Goal: Check status: Check status

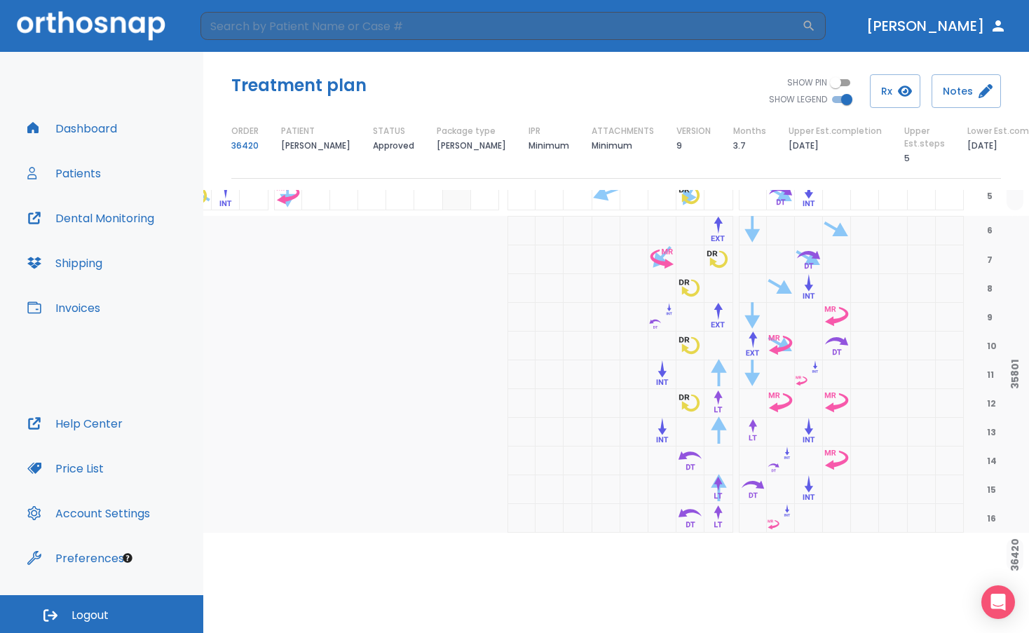
scroll to position [320, 235]
click at [86, 165] on button "Patients" at bounding box center [64, 173] width 90 height 34
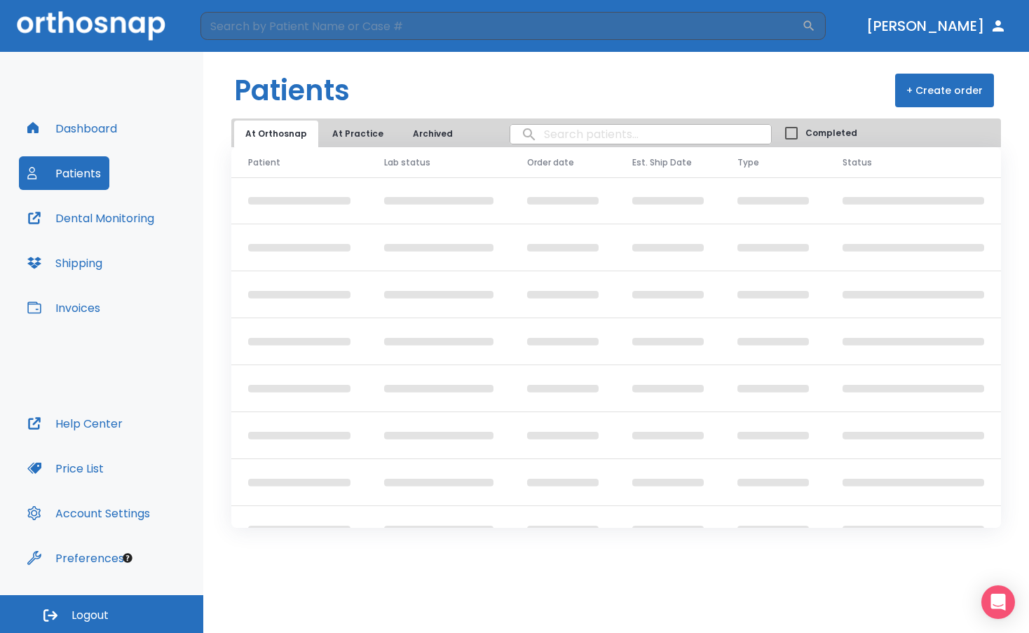
click at [333, 131] on button "At Practice" at bounding box center [358, 134] width 74 height 27
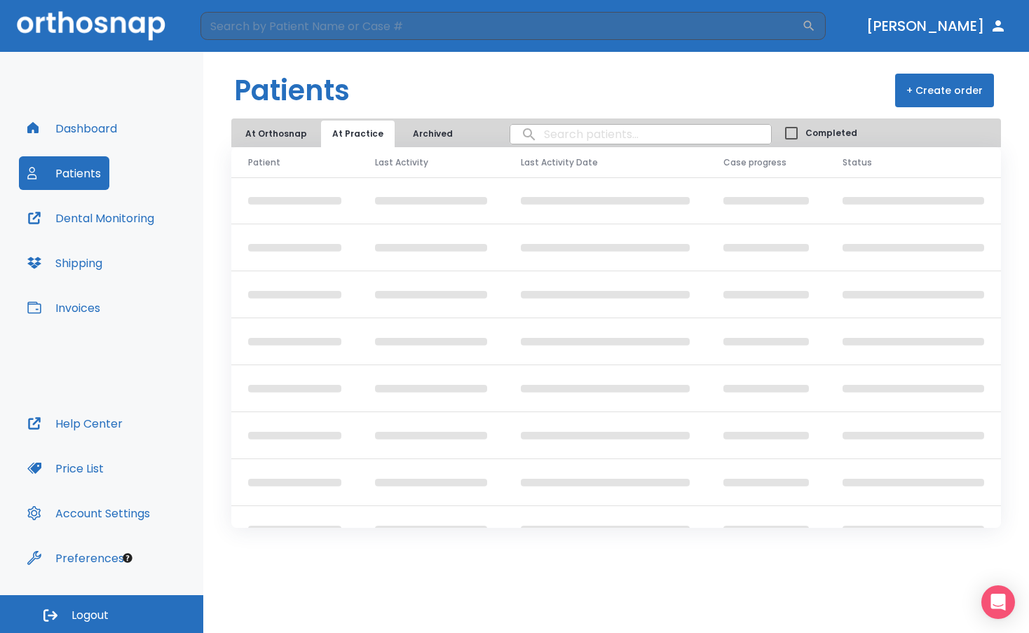
click at [358, 126] on button "At Practice" at bounding box center [358, 134] width 74 height 27
click at [76, 173] on button "Patients" at bounding box center [64, 173] width 90 height 34
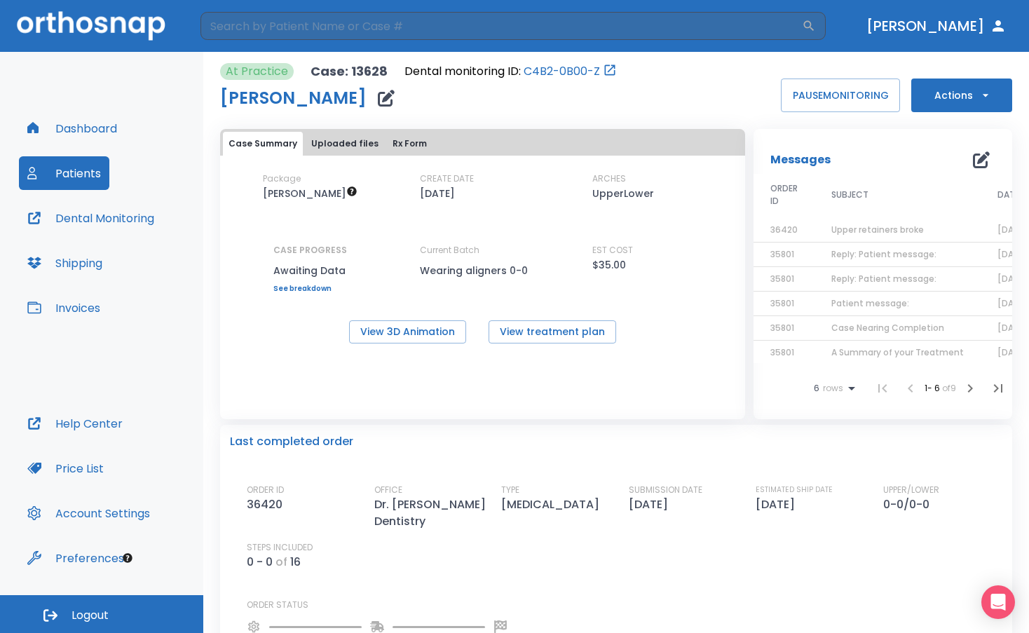
scroll to position [102, 0]
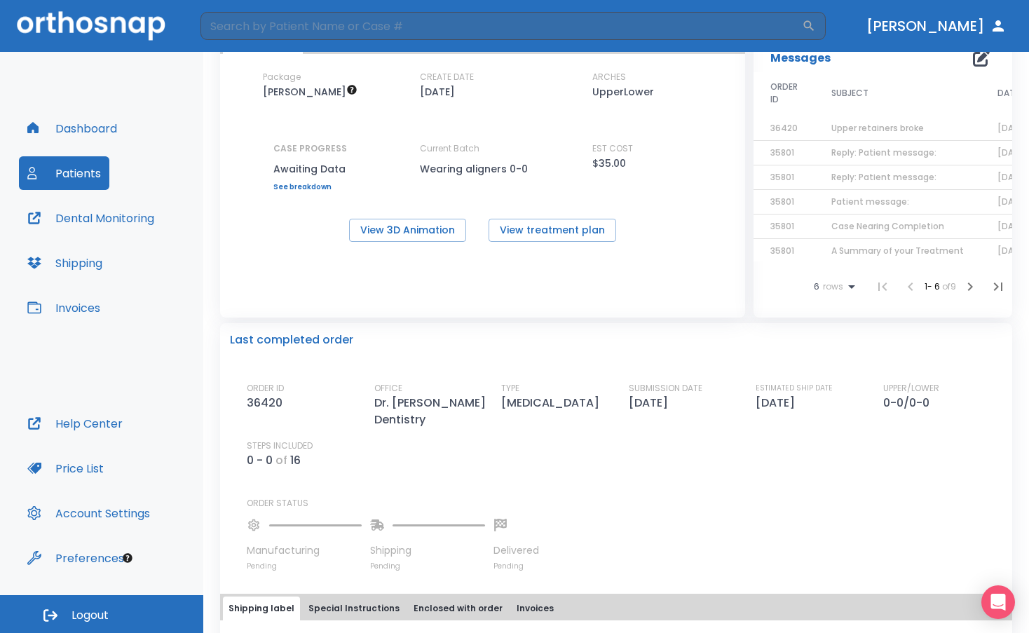
drag, startPoint x: 564, startPoint y: 335, endPoint x: 547, endPoint y: 342, distance: 18.2
click at [547, 342] on div "Last completed order" at bounding box center [616, 339] width 772 height 17
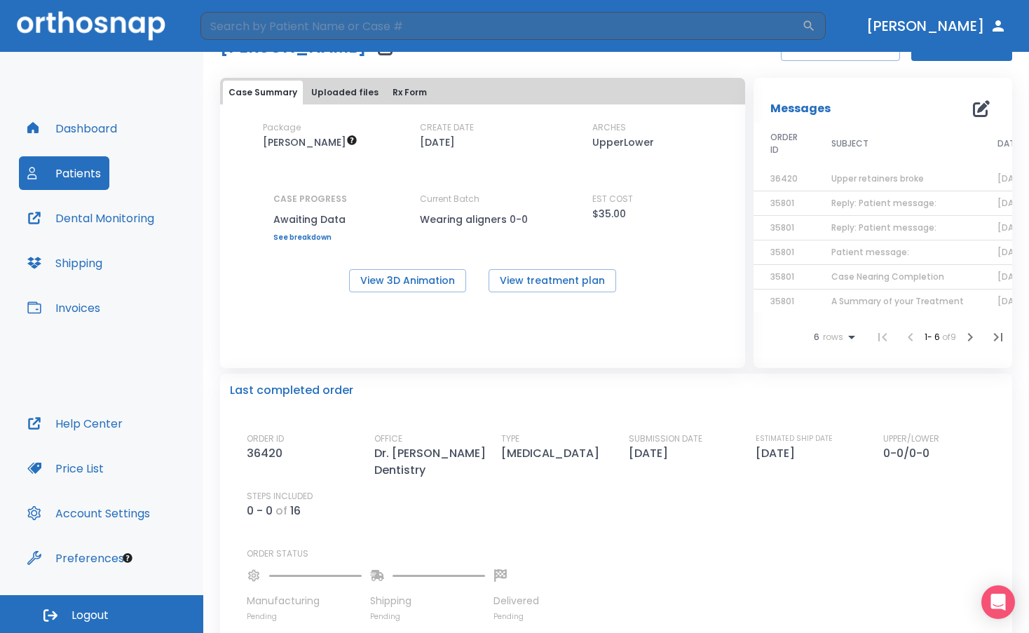
scroll to position [0, 0]
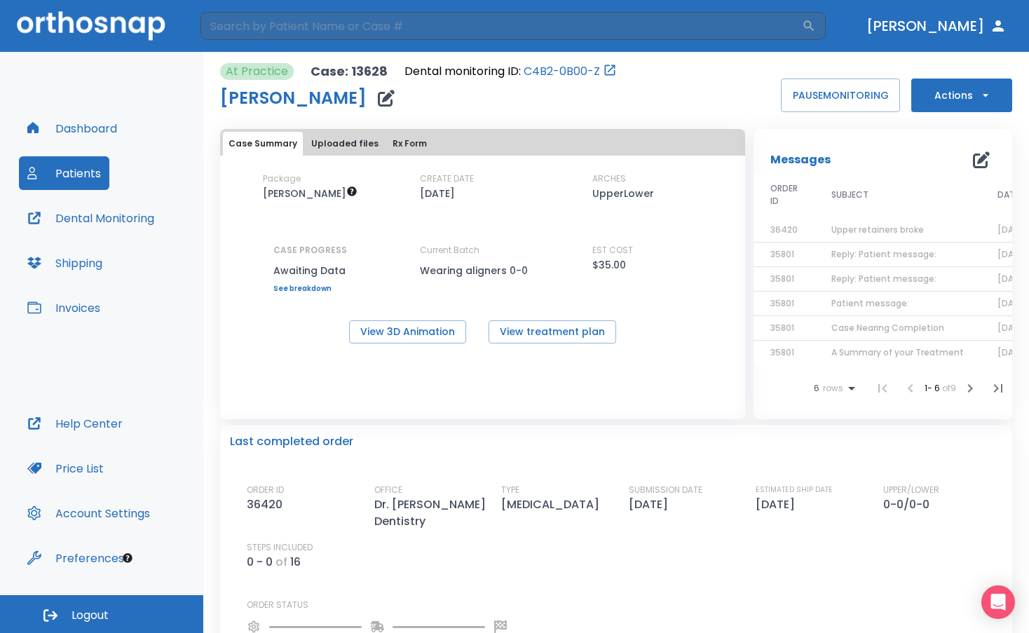
click at [335, 144] on button "Uploaded files" at bounding box center [345, 144] width 78 height 24
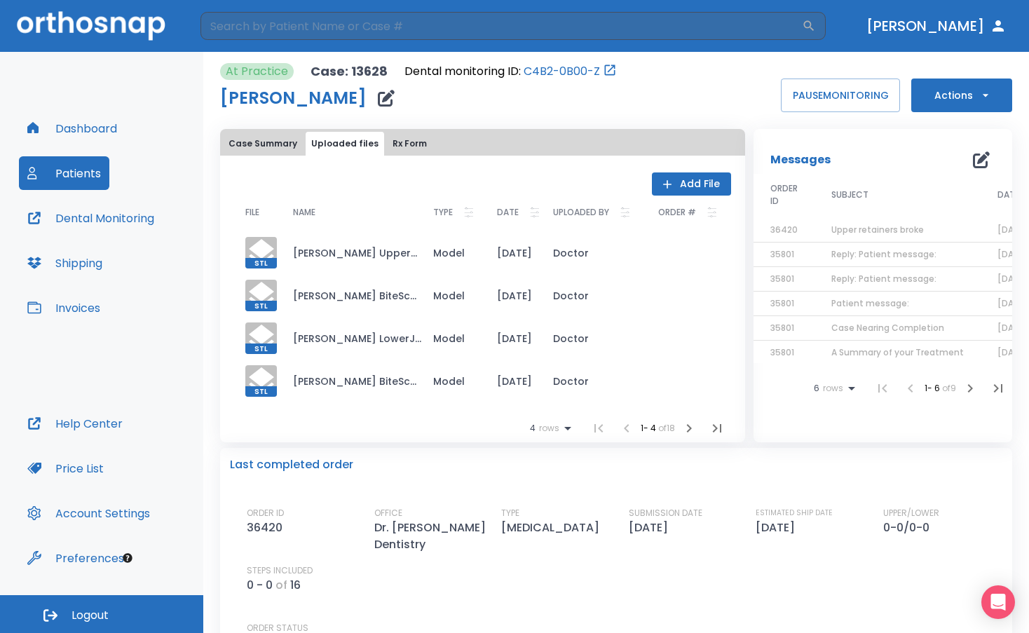
click at [56, 173] on button "Patients" at bounding box center [64, 173] width 90 height 34
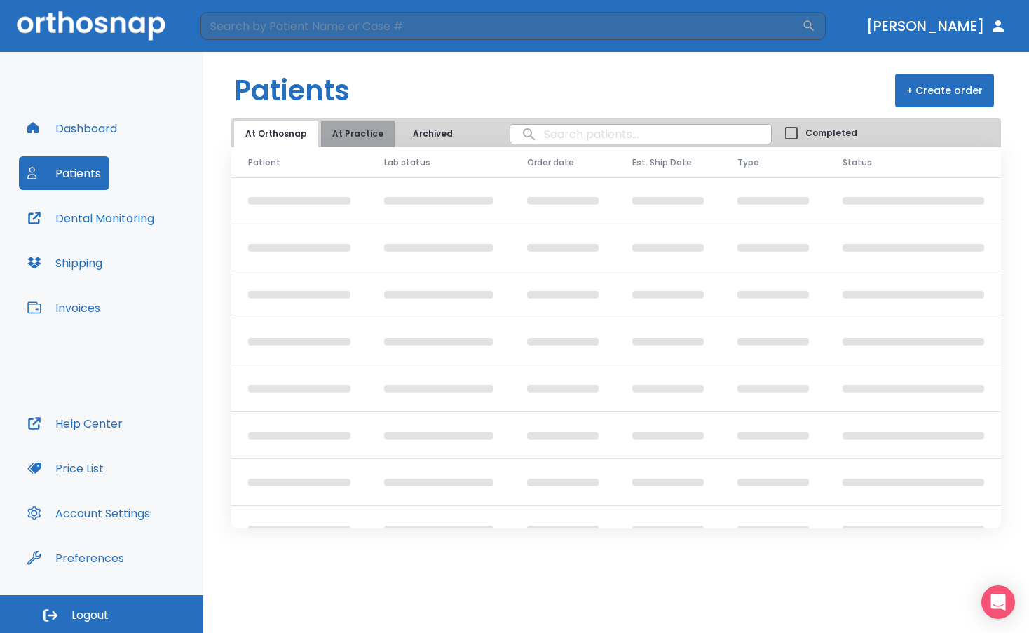
click at [368, 135] on button "At Practice" at bounding box center [358, 134] width 74 height 27
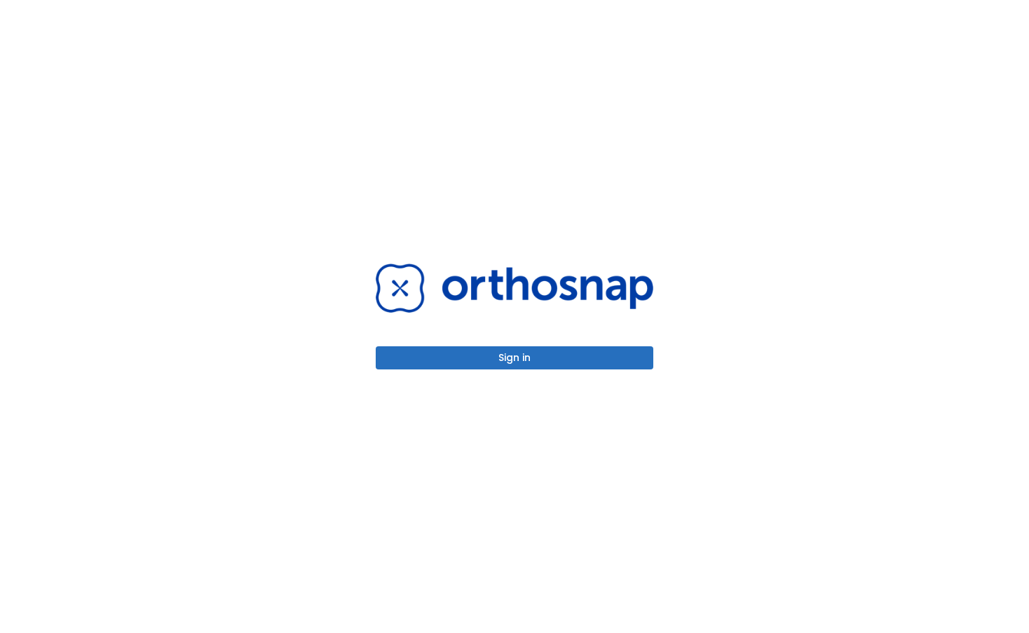
click at [528, 350] on button "Sign in" at bounding box center [515, 357] width 278 height 23
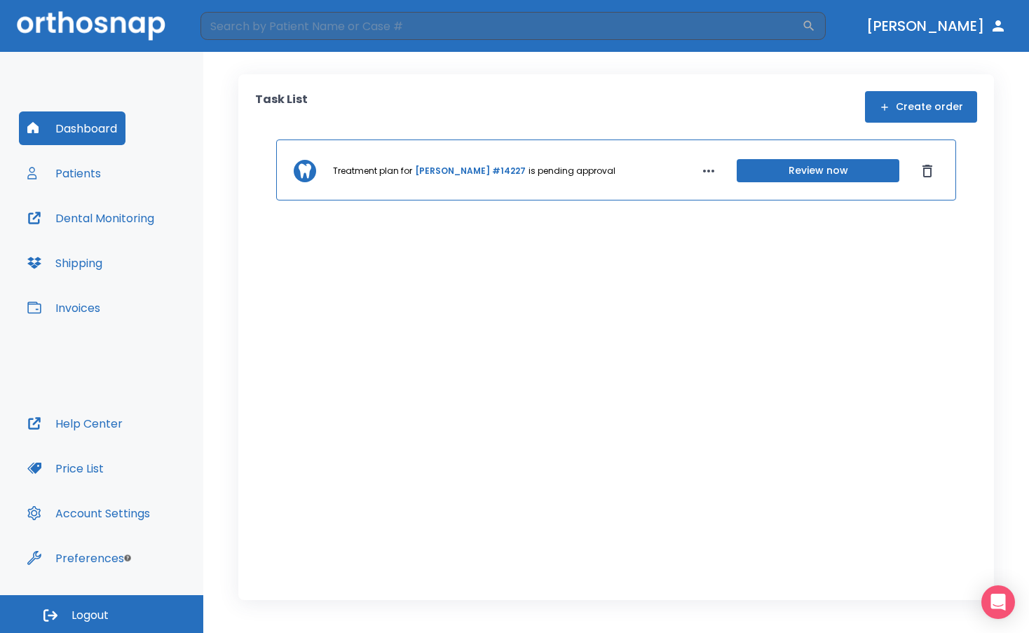
click at [97, 170] on button "Patients" at bounding box center [64, 173] width 90 height 34
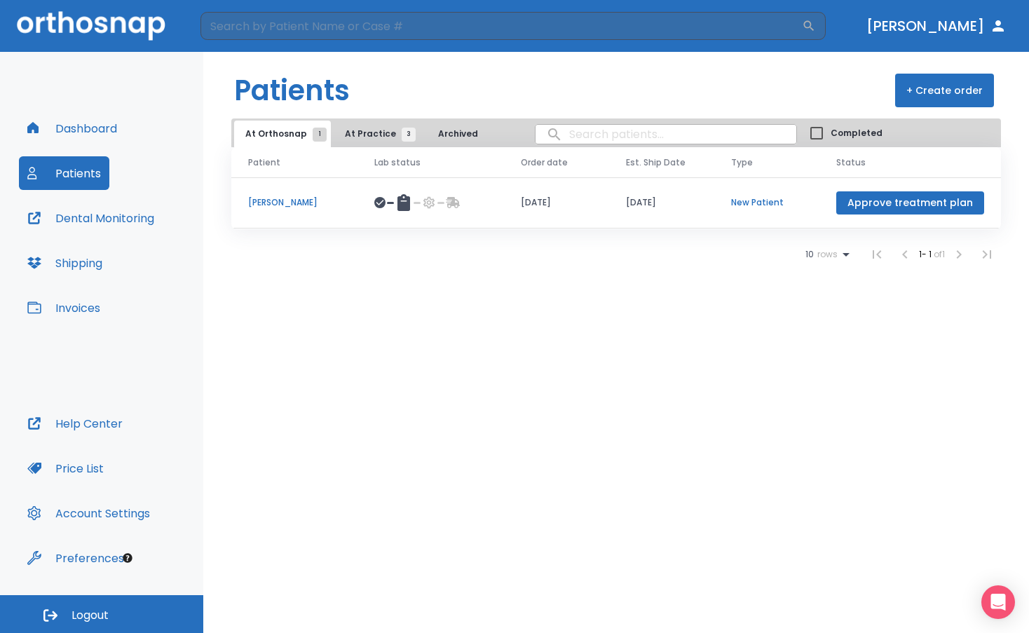
click at [355, 130] on span "At Practice 3" at bounding box center [377, 134] width 64 height 13
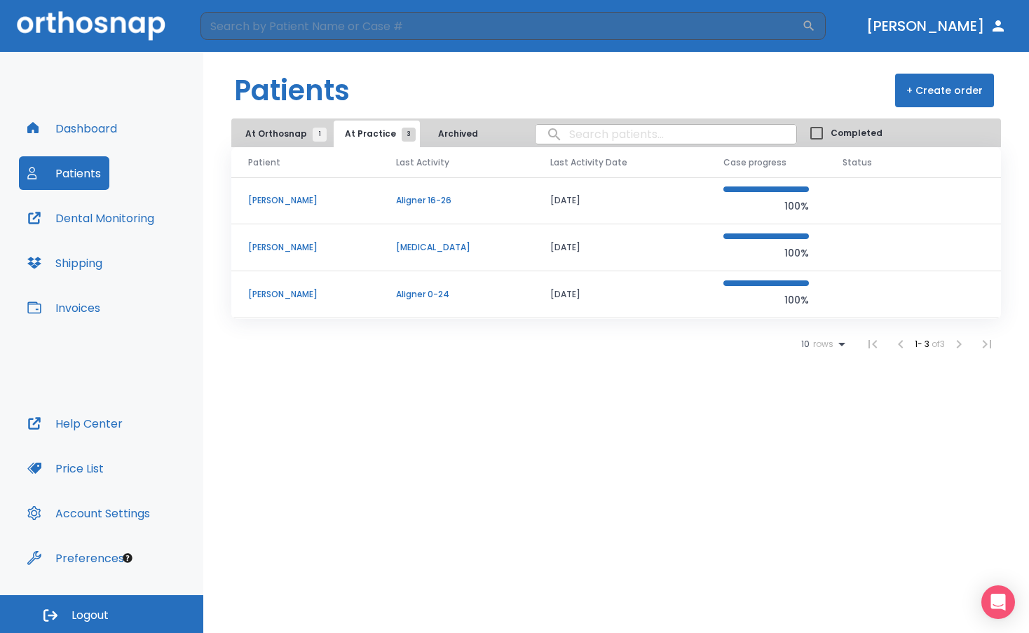
click at [277, 200] on p "Kim Behrendt-Ryan" at bounding box center [305, 200] width 114 height 13
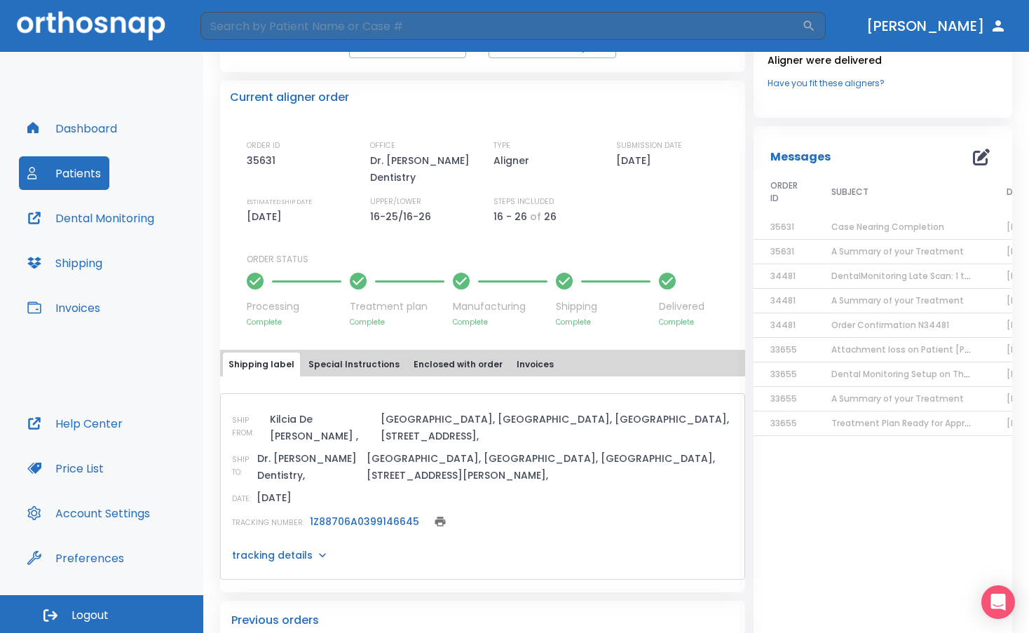
scroll to position [282, 0]
